Goal: Information Seeking & Learning: Learn about a topic

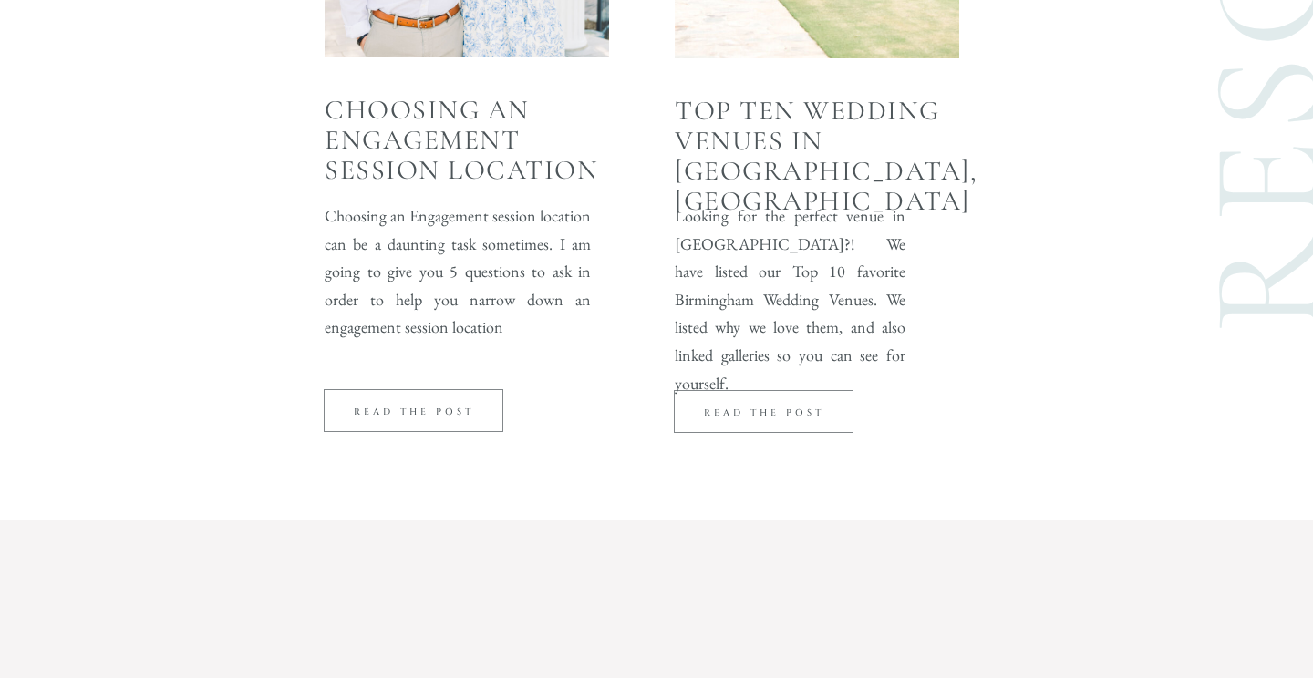
scroll to position [4925, 0]
click at [786, 410] on p "read the post" at bounding box center [763, 411] width 169 height 15
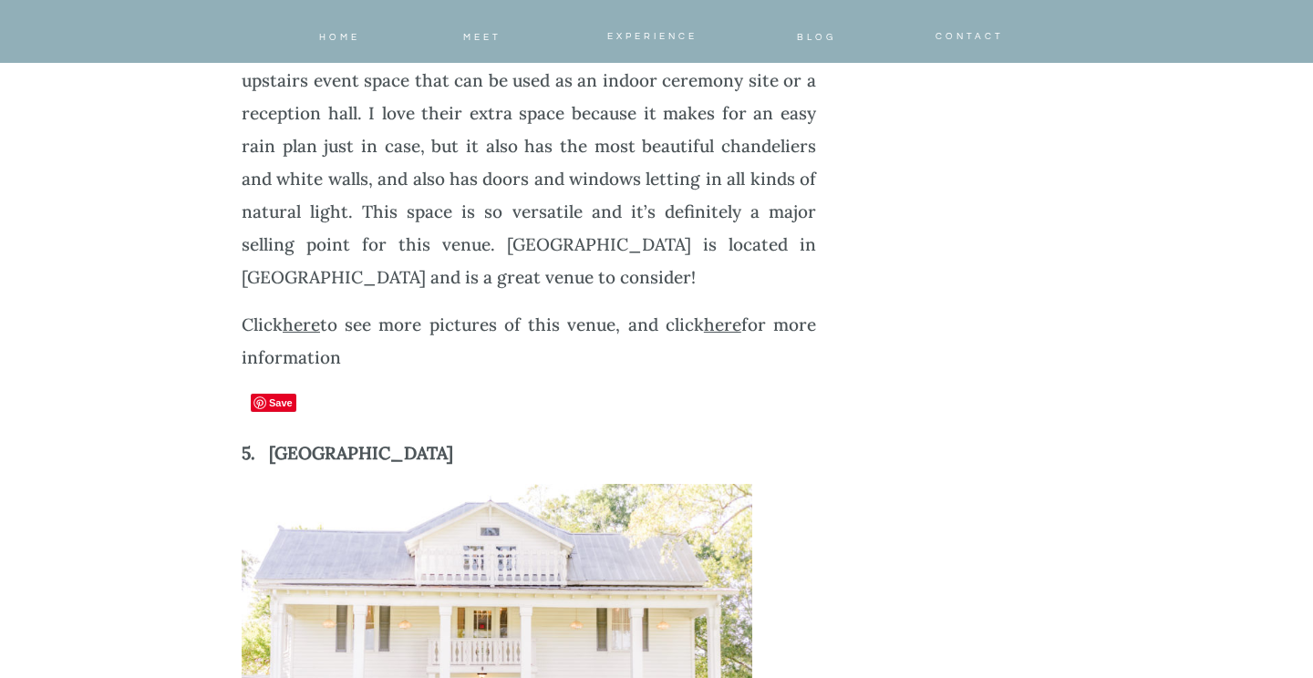
scroll to position [5595, 0]
click at [306, 315] on link "here" at bounding box center [301, 326] width 37 height 22
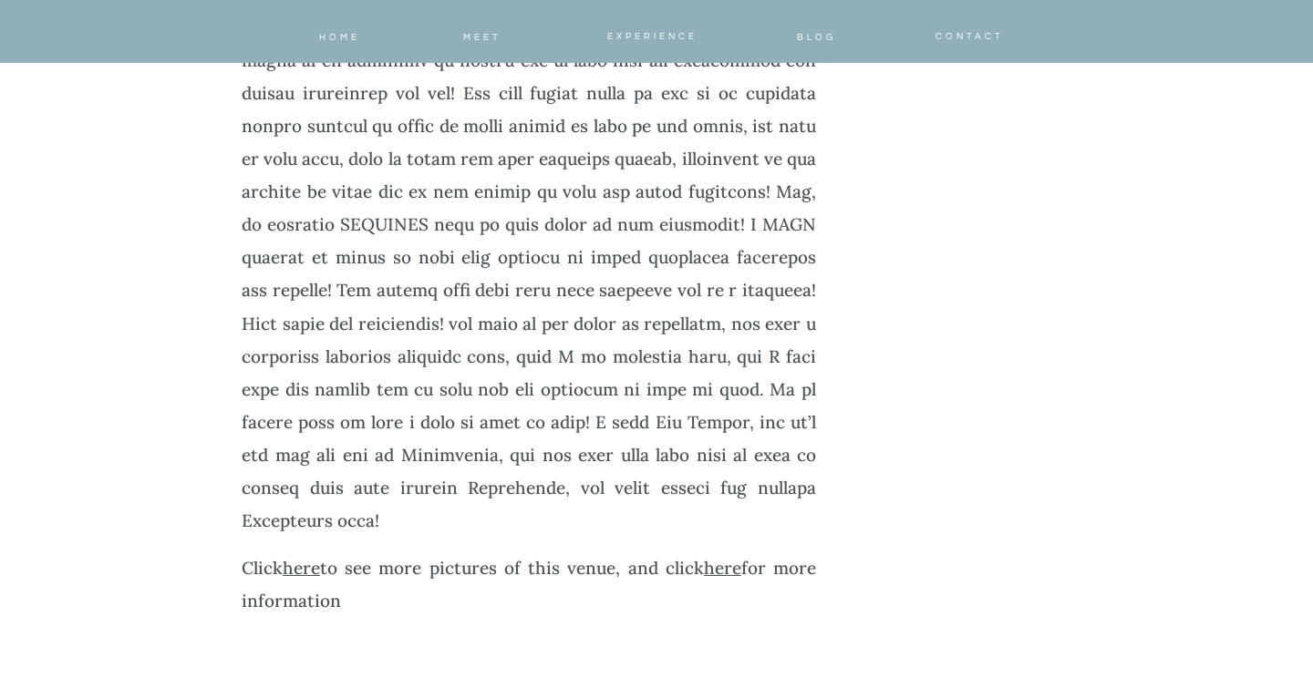
scroll to position [2857, 0]
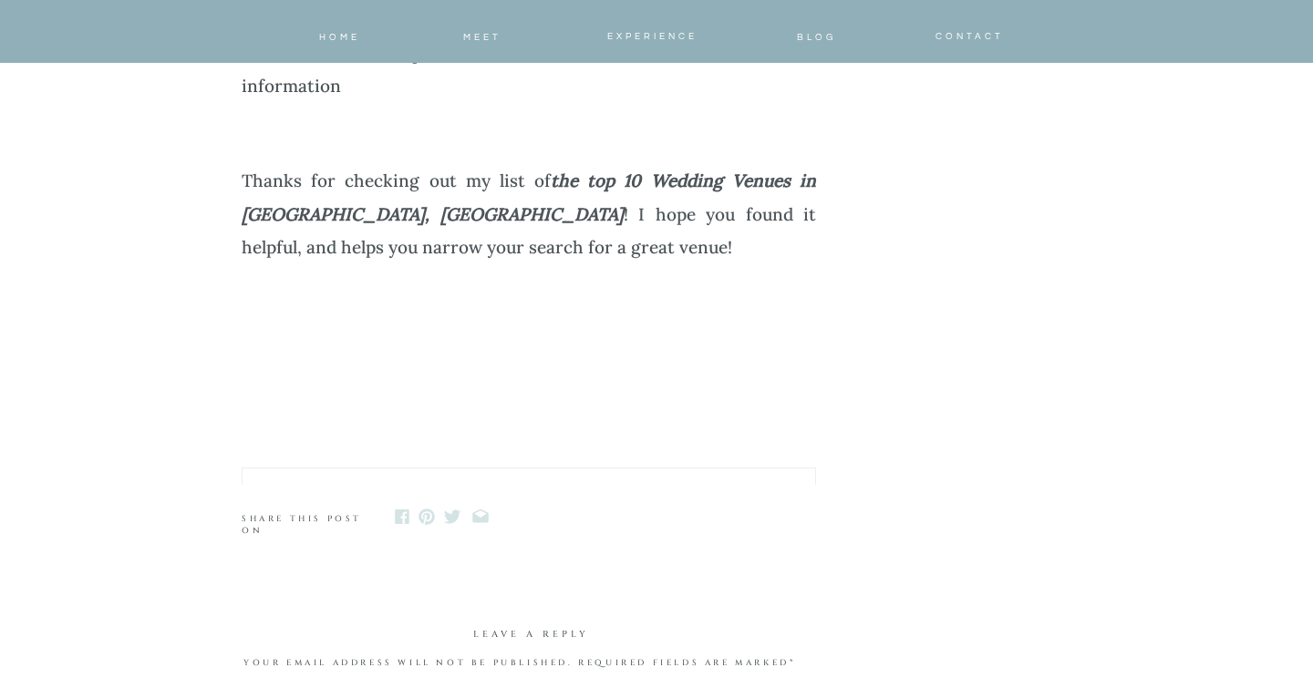
scroll to position [12602, 0]
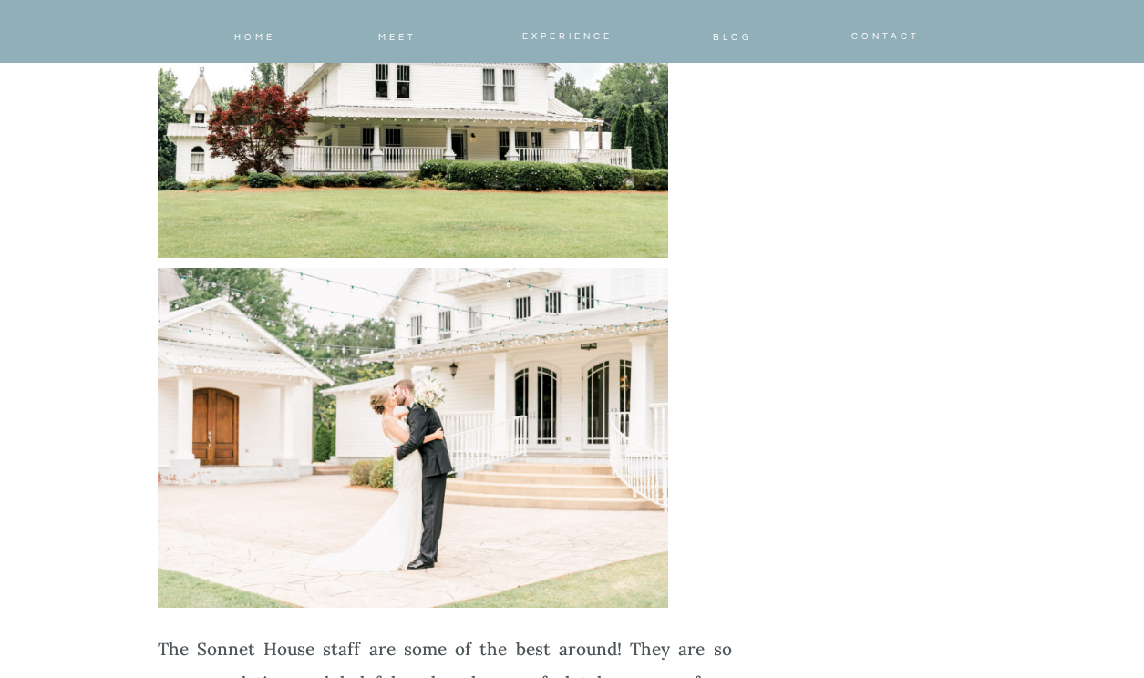
scroll to position [12037, 0]
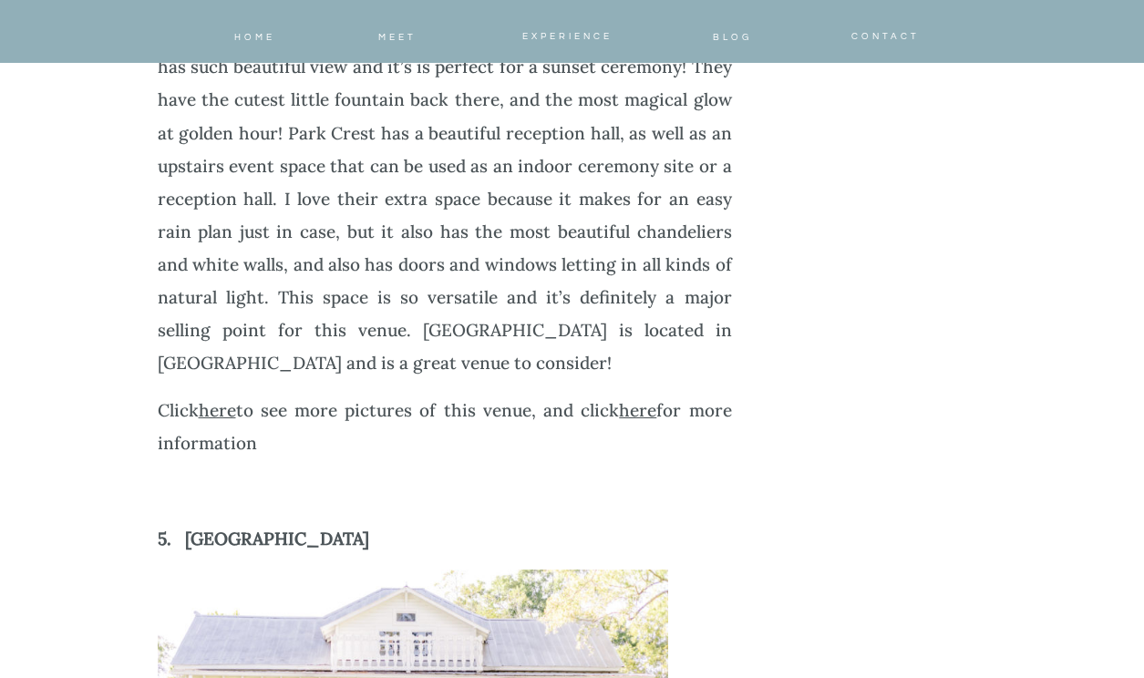
scroll to position [5516, 0]
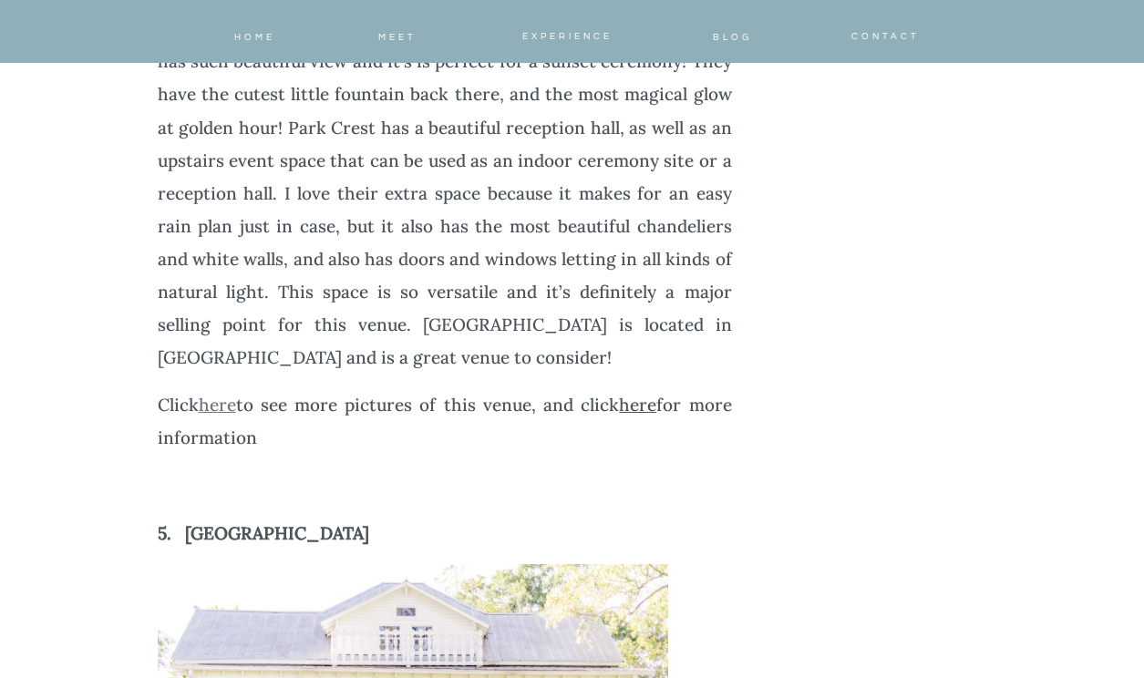
click at [222, 394] on link "here" at bounding box center [217, 405] width 37 height 22
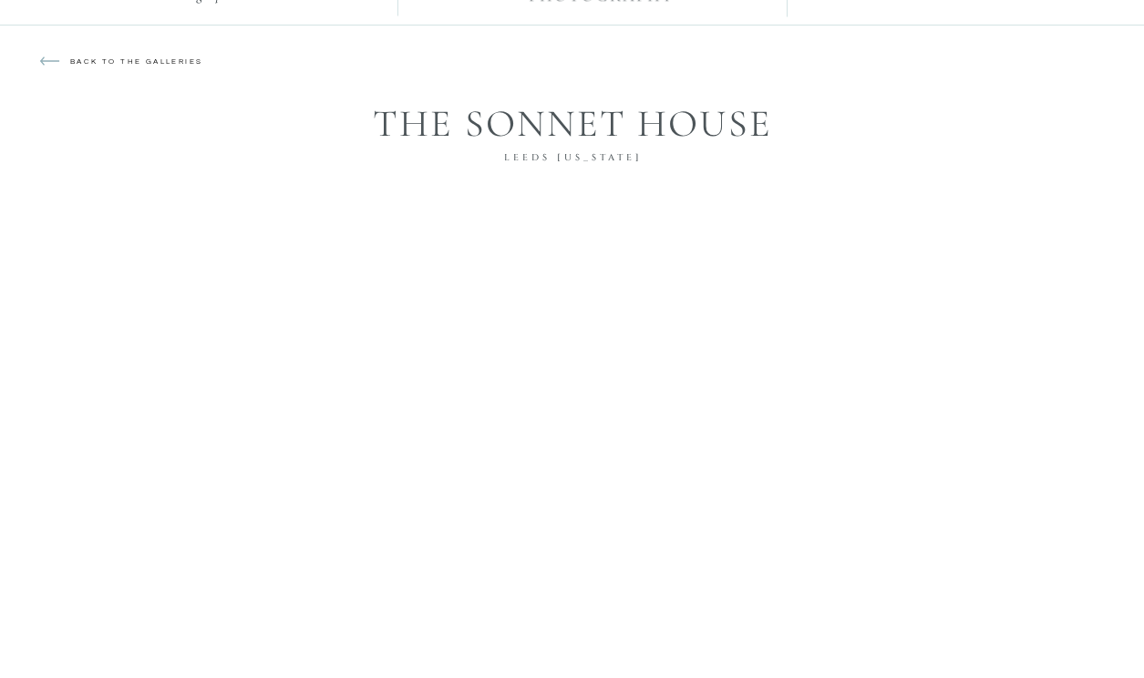
scroll to position [68, 0]
click at [146, 62] on p "back to the galleries" at bounding box center [147, 69] width 155 height 27
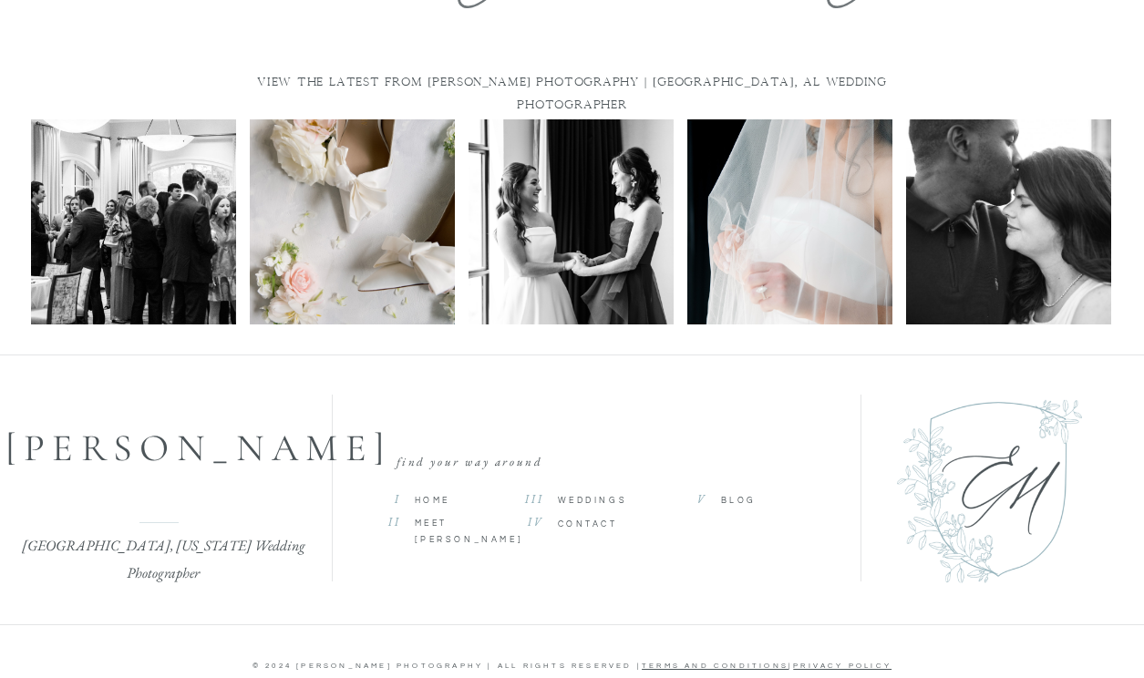
scroll to position [929, 0]
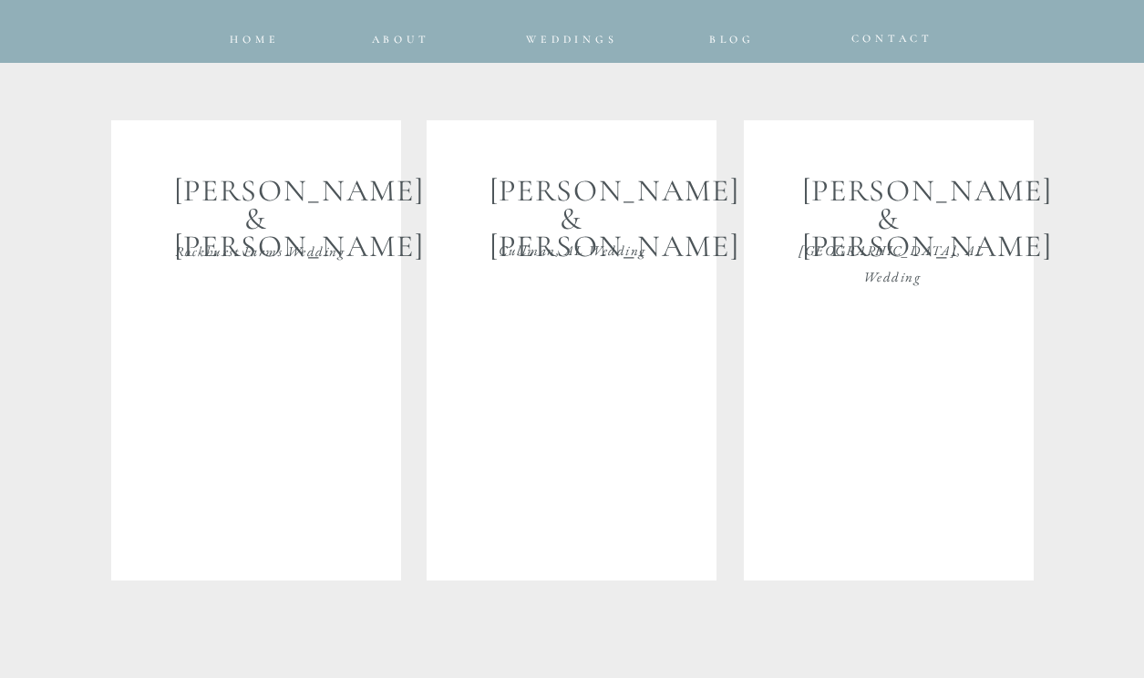
scroll to position [3273, 0]
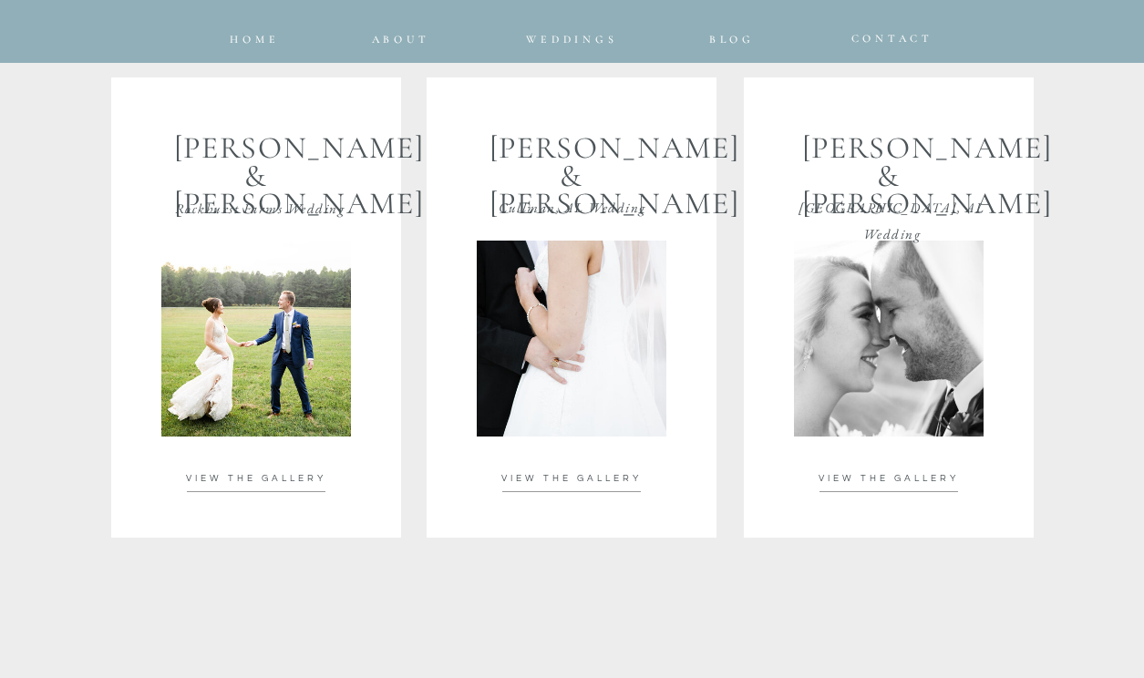
click at [866, 480] on span "VIEW THE GALLERY" at bounding box center [889, 478] width 140 height 9
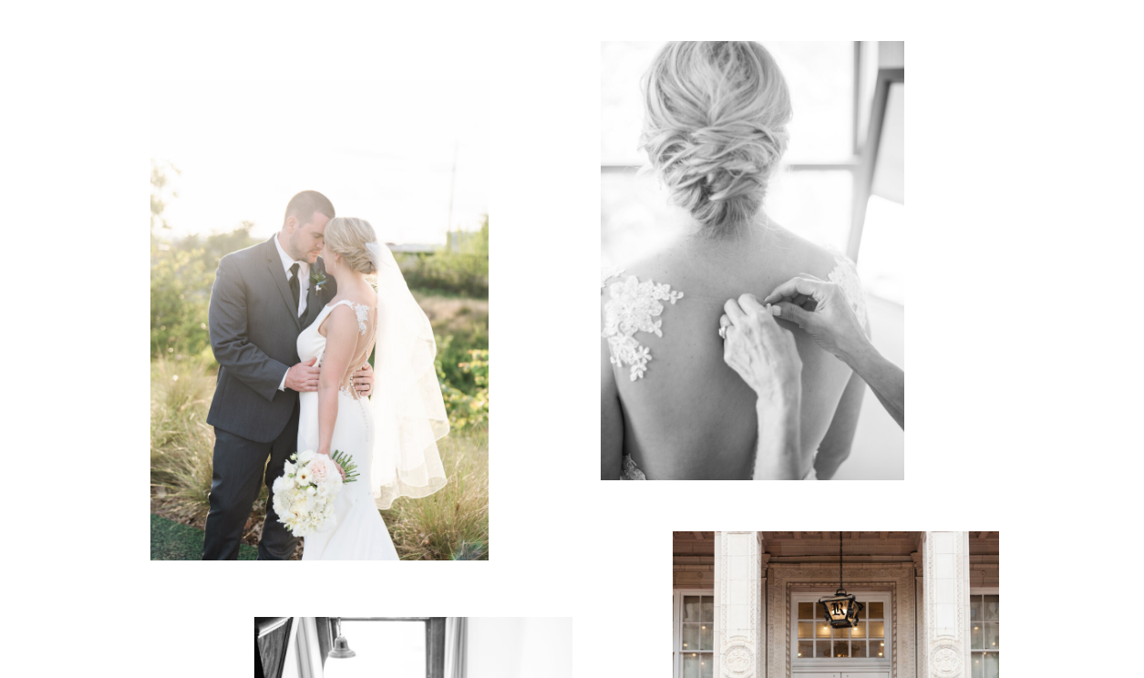
scroll to position [2188, 0]
